Goal: Task Accomplishment & Management: Manage account settings

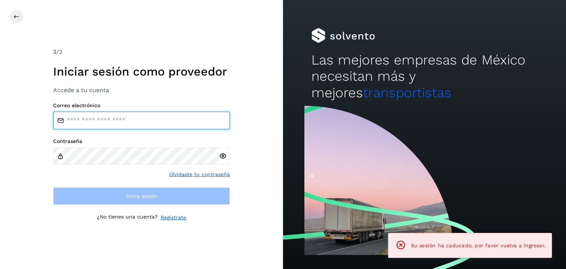
type input "**********"
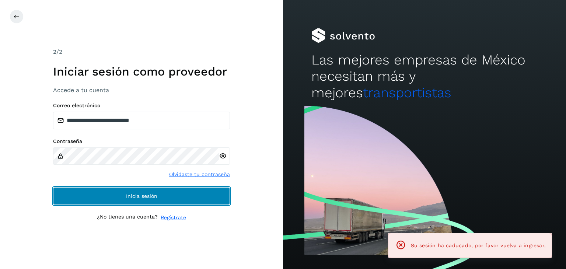
click at [120, 200] on button "Inicia sesión" at bounding box center [141, 196] width 177 height 18
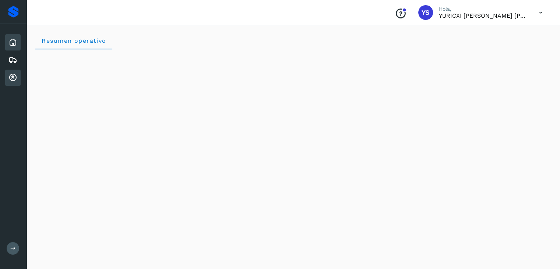
click at [15, 77] on icon at bounding box center [12, 77] width 9 height 9
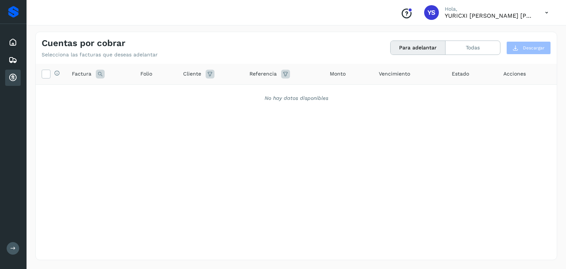
click at [336, 239] on div "Selecciona todas las facturas disponibles para adelanto Factura Folio Cliente R…" at bounding box center [296, 161] width 521 height 195
click at [481, 47] on button "Todas" at bounding box center [473, 48] width 55 height 14
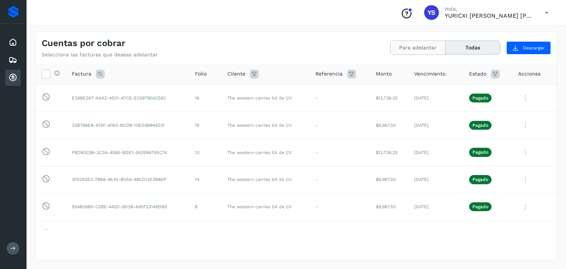
click at [422, 45] on button "Para adelantar" at bounding box center [418, 48] width 55 height 14
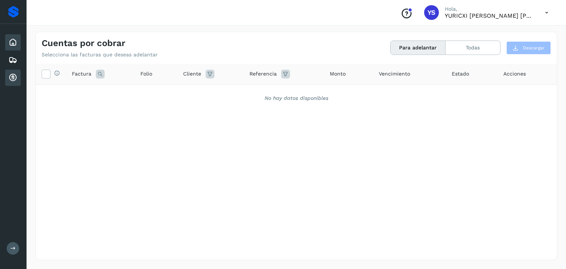
click at [11, 44] on icon at bounding box center [12, 42] width 9 height 9
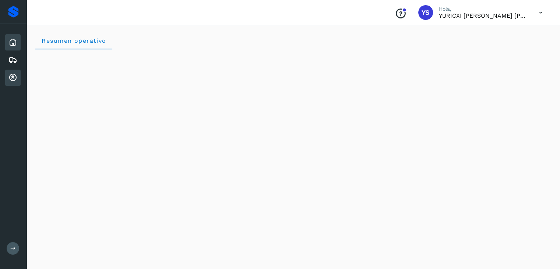
click at [14, 75] on icon at bounding box center [12, 77] width 9 height 9
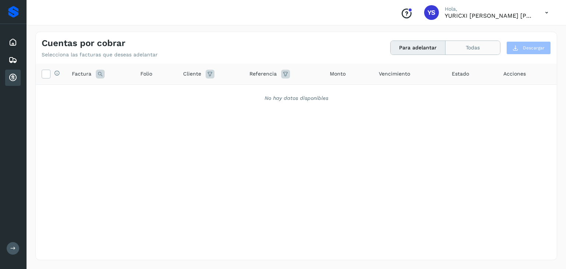
click at [481, 42] on button "Todas" at bounding box center [473, 48] width 55 height 14
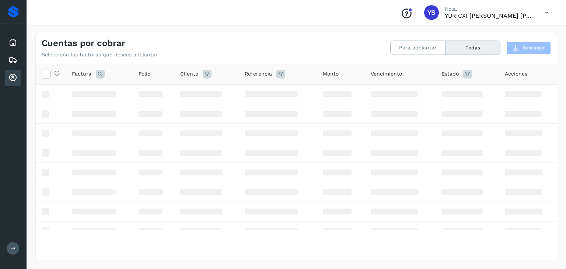
click at [407, 55] on div "Para adelantar Todas" at bounding box center [445, 48] width 110 height 14
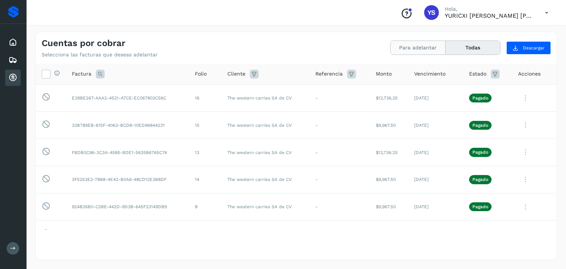
click at [403, 43] on button "Para adelantar" at bounding box center [418, 48] width 55 height 14
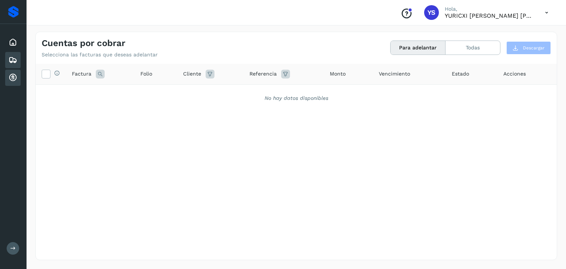
click at [16, 53] on div "Embarques" at bounding box center [12, 60] width 15 height 16
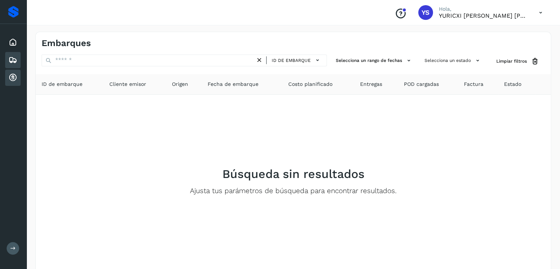
click at [17, 71] on div "Cuentas por cobrar" at bounding box center [12, 78] width 15 height 16
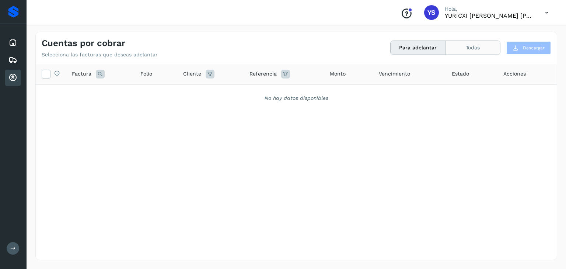
click at [484, 43] on button "Todas" at bounding box center [473, 48] width 55 height 14
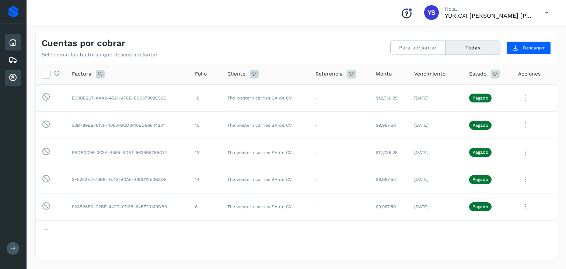
click at [14, 44] on icon at bounding box center [12, 42] width 9 height 9
